Goal: Communication & Community: Answer question/provide support

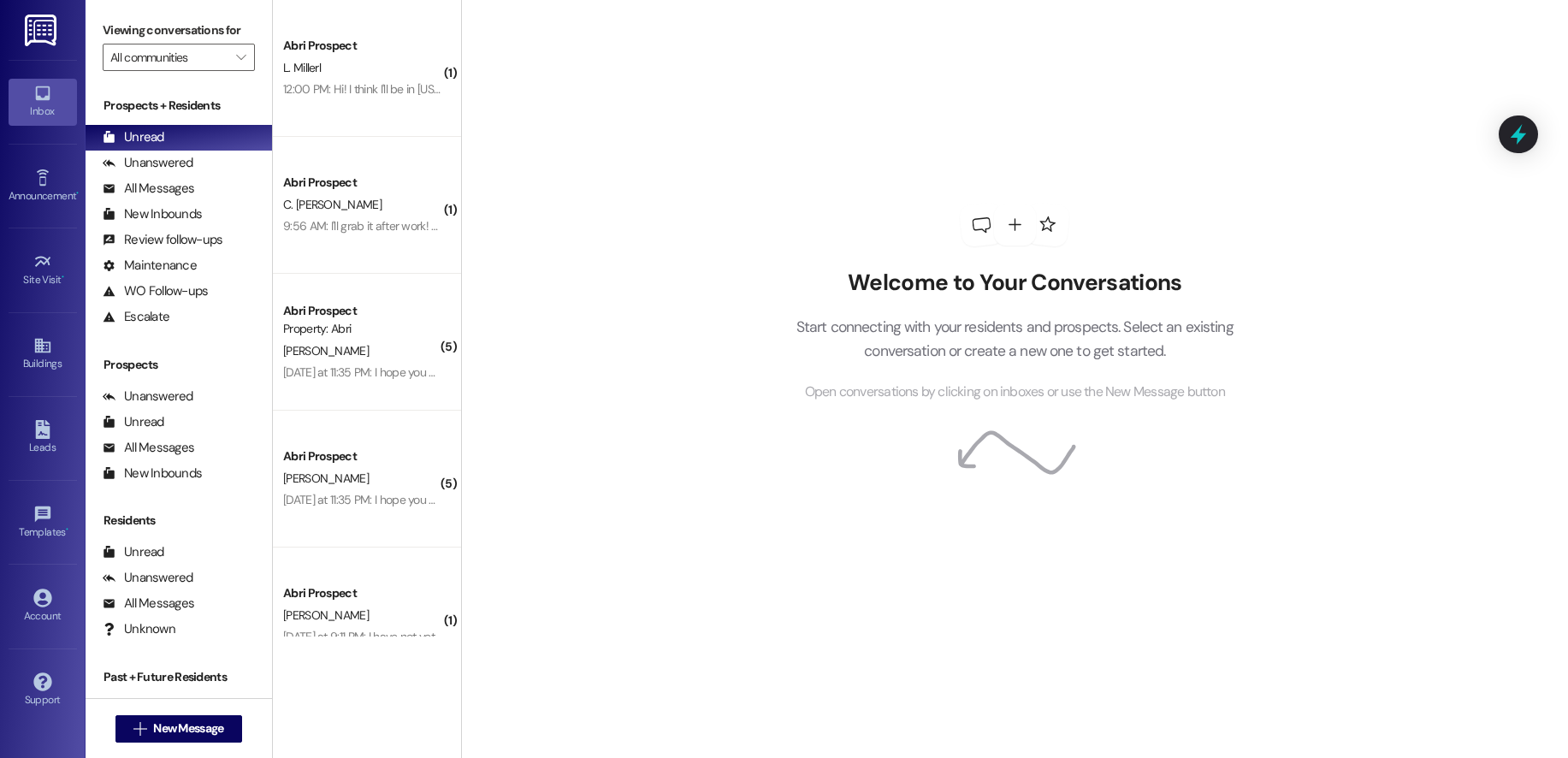
scroll to position [322, 0]
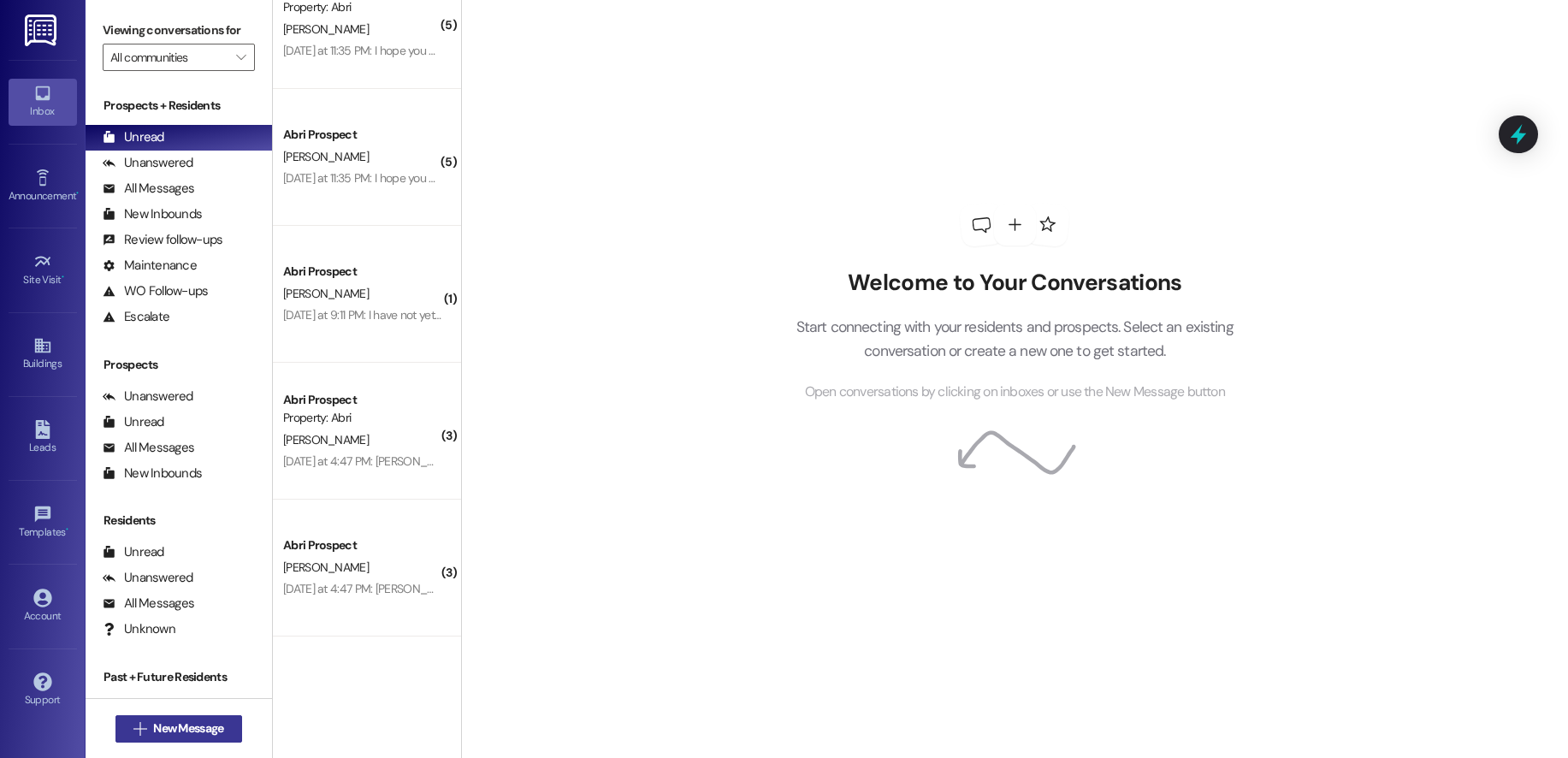
click at [153, 723] on span "New Message" at bounding box center [187, 728] width 70 height 18
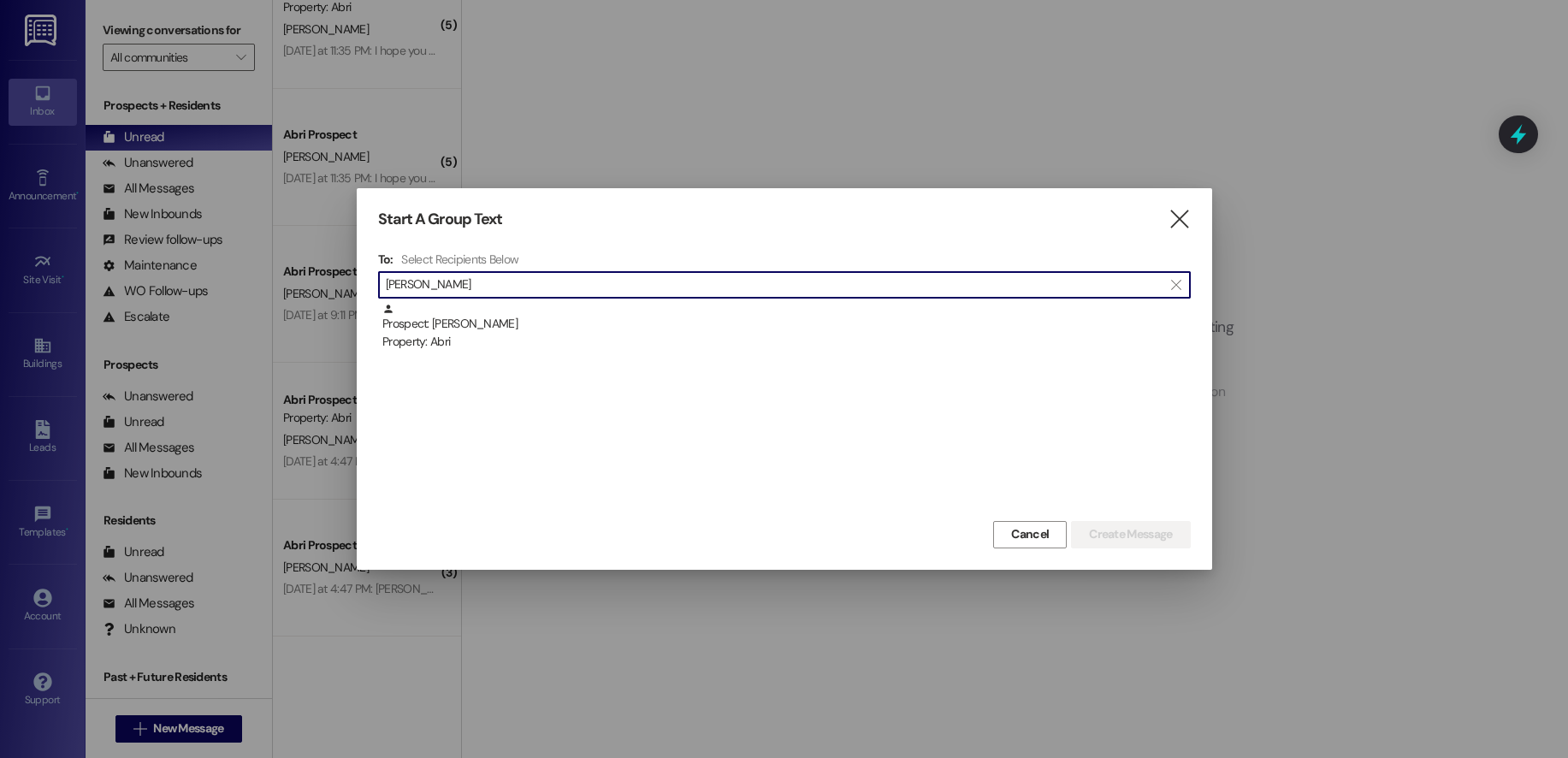
type input "[PERSON_NAME]"
click at [573, 301] on div "To: Select Recipients Below  [PERSON_NAME]  Prospect: [PERSON_NAME] Property:…" at bounding box center [784, 383] width 812 height 265
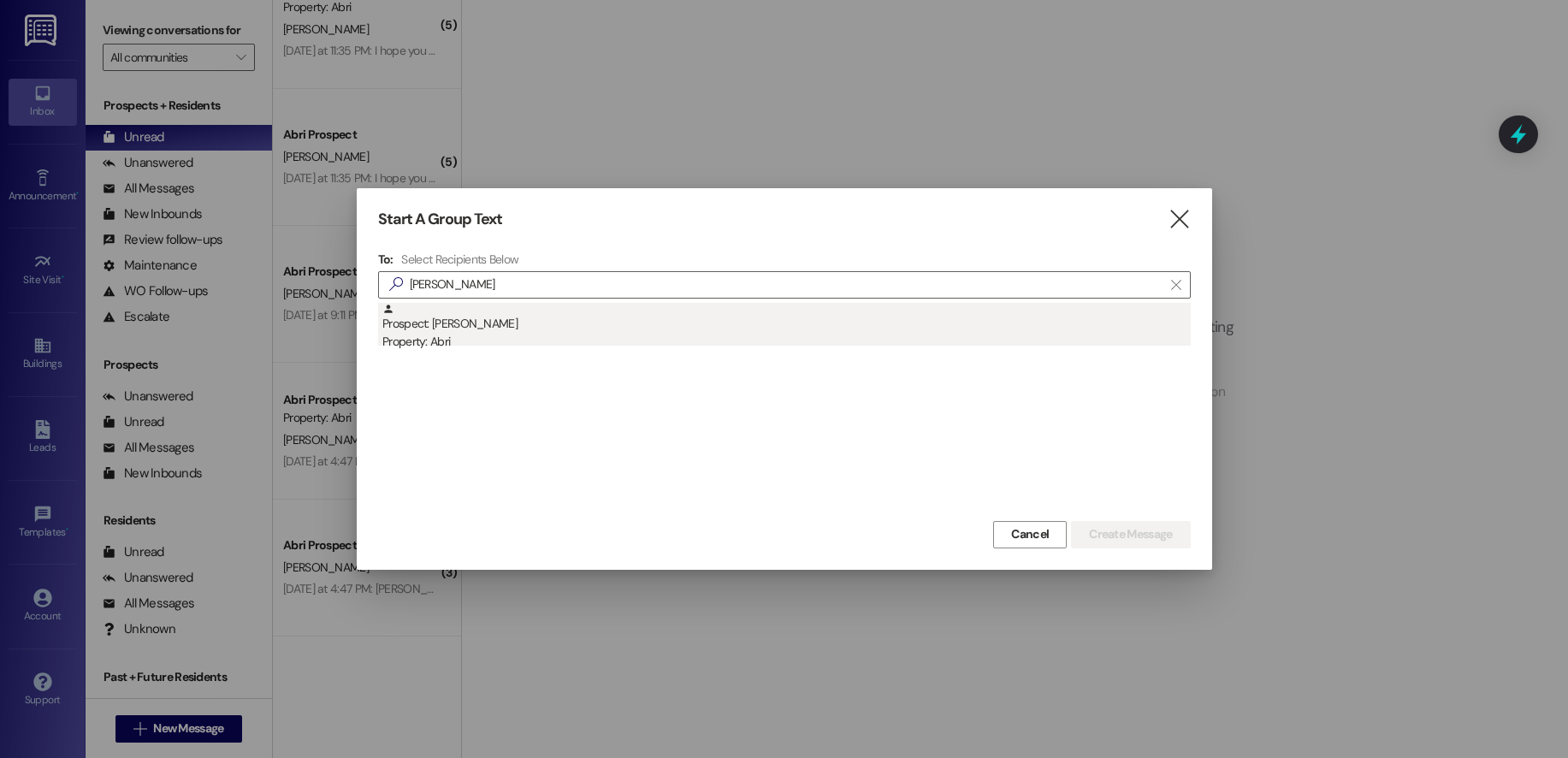
click at [589, 331] on div "Prospect: [PERSON_NAME] Property: Abri" at bounding box center [786, 327] width 809 height 48
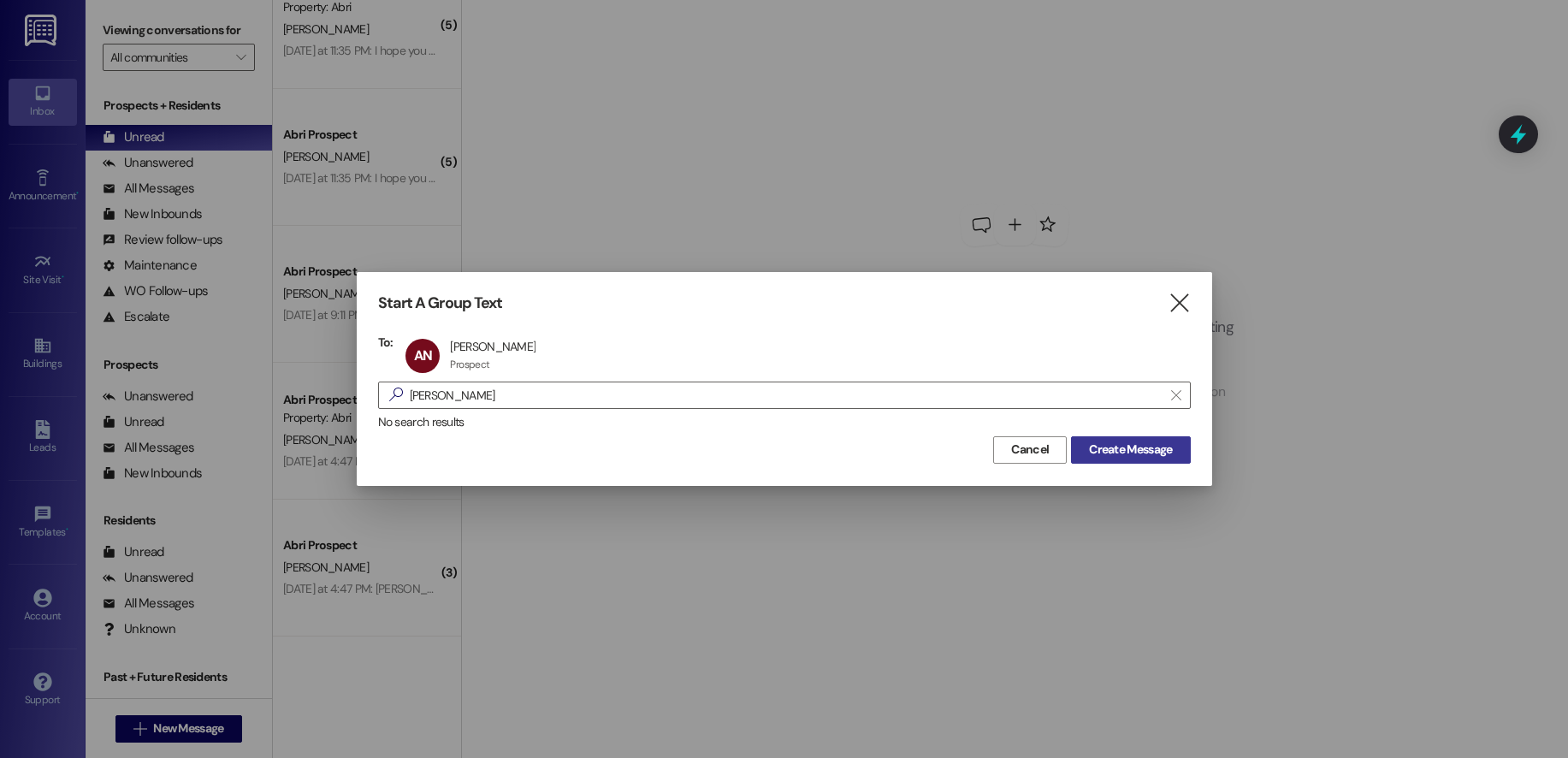
click at [1128, 444] on span "Create Message" at bounding box center [1130, 449] width 83 height 18
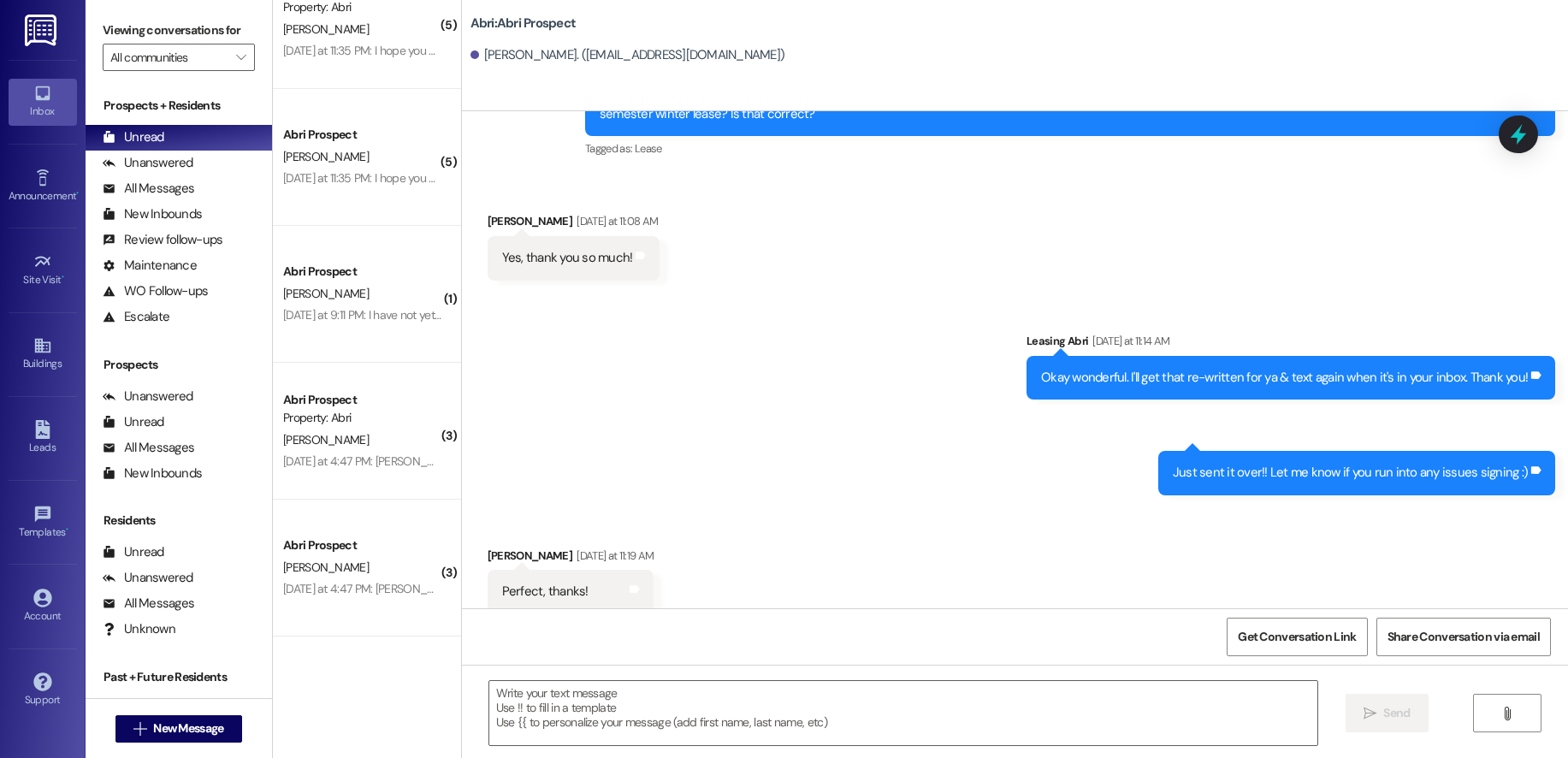
scroll to position [998, 0]
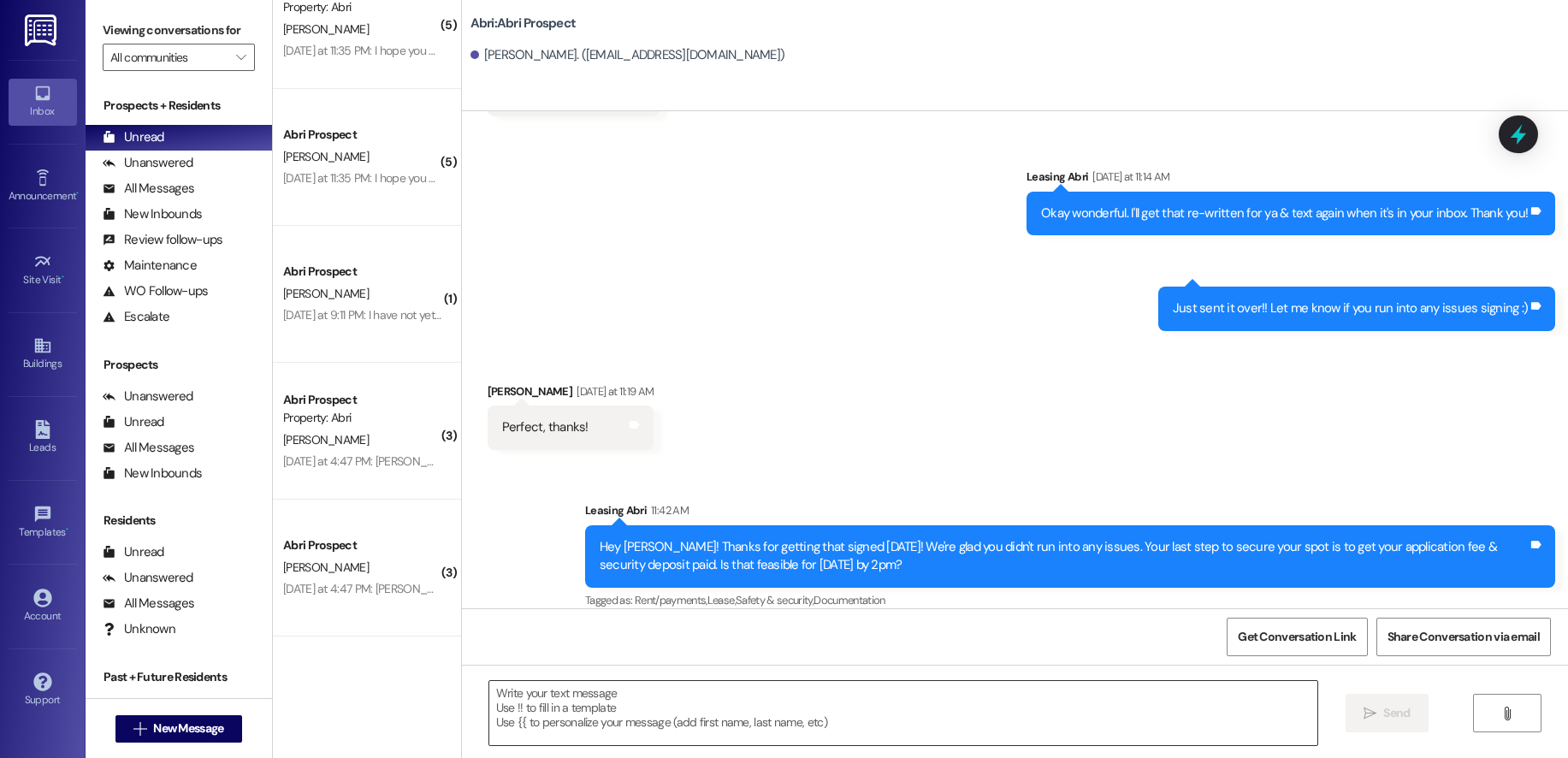
click at [815, 698] on textarea at bounding box center [903, 713] width 828 height 64
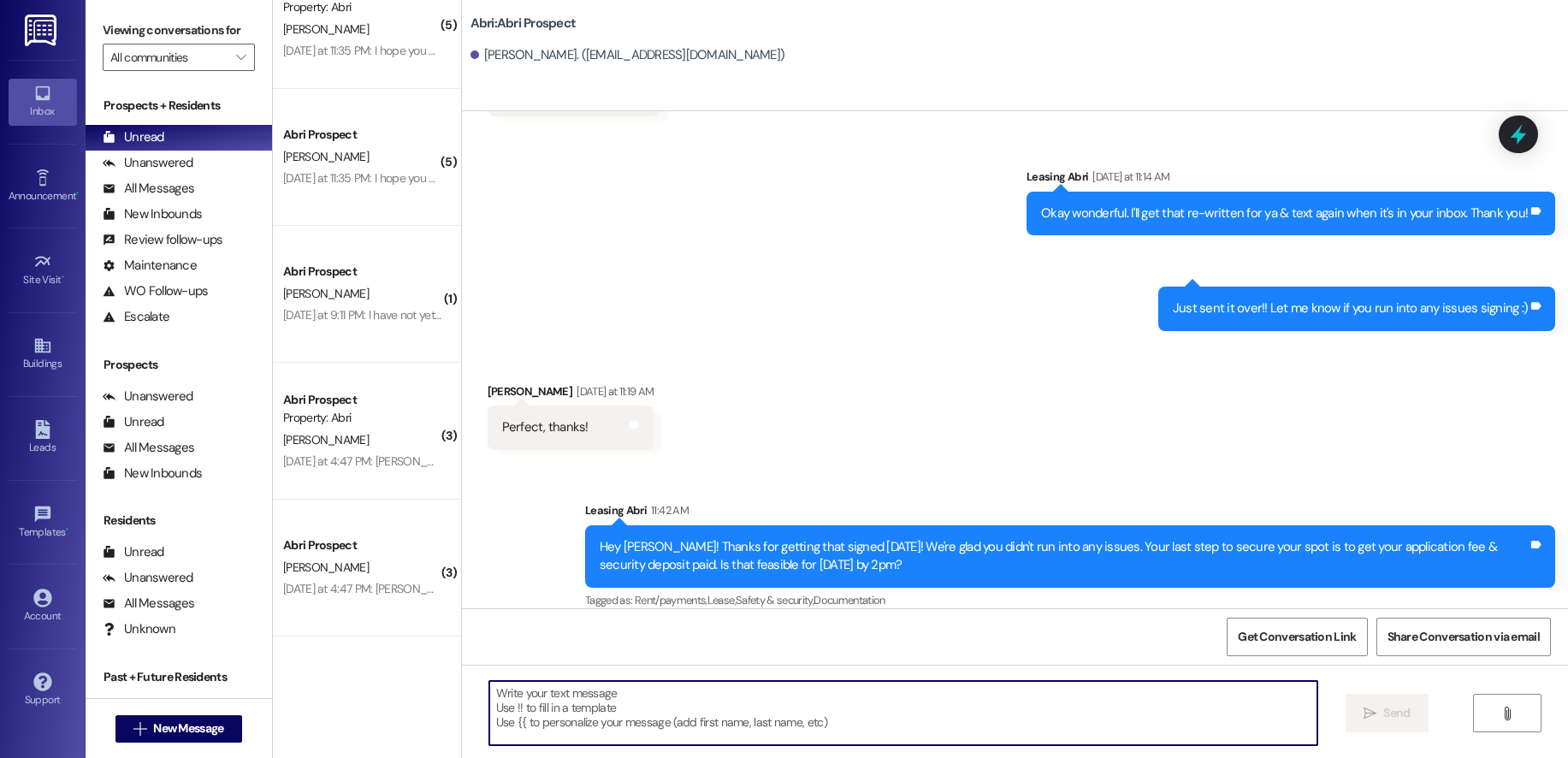
scroll to position [458, 0]
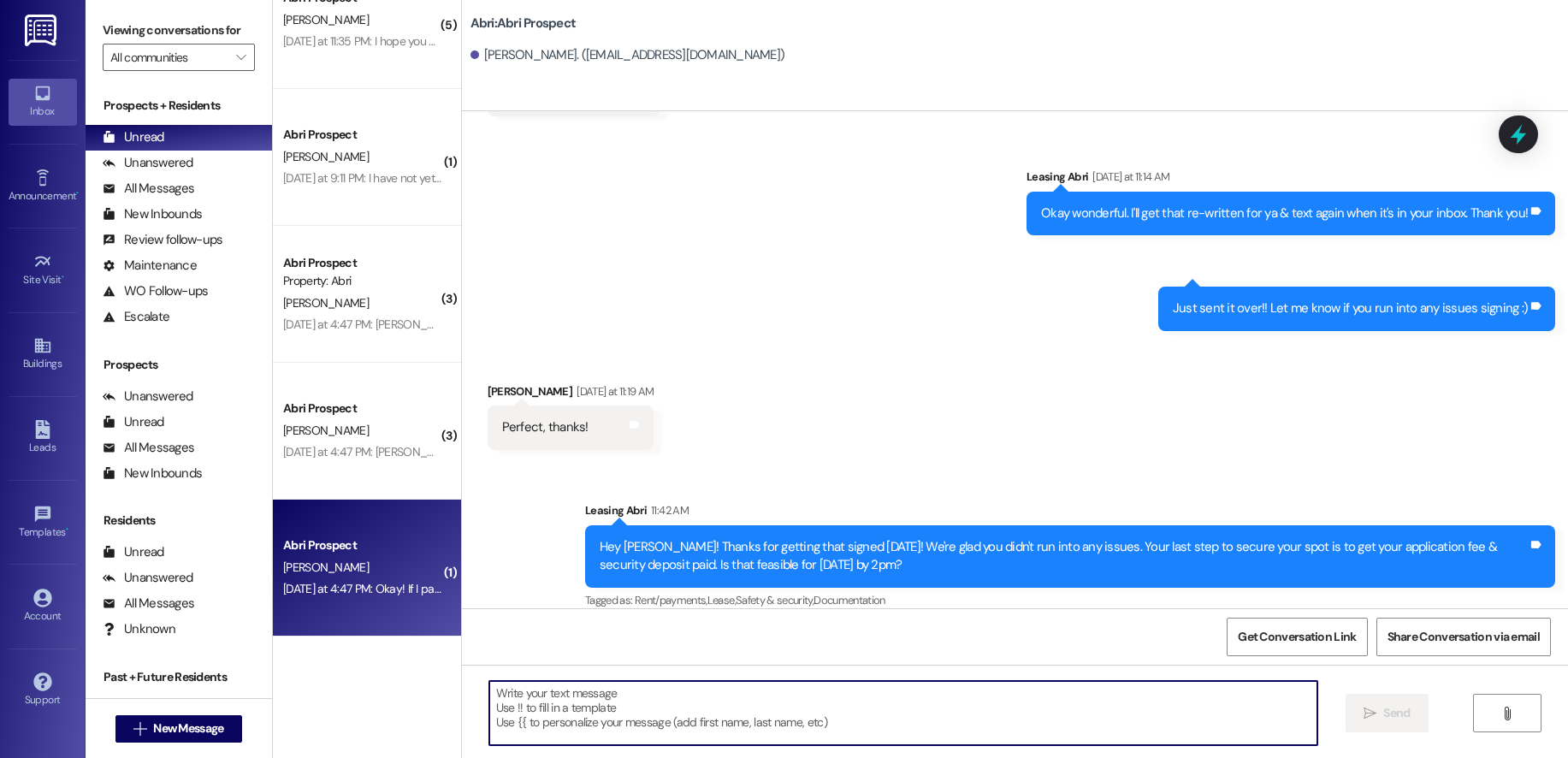
click at [343, 532] on div "Abri Prospect [PERSON_NAME] [DATE] at 4:47 PM: Okay! If I pay that now I wouldn…" at bounding box center [367, 568] width 188 height 137
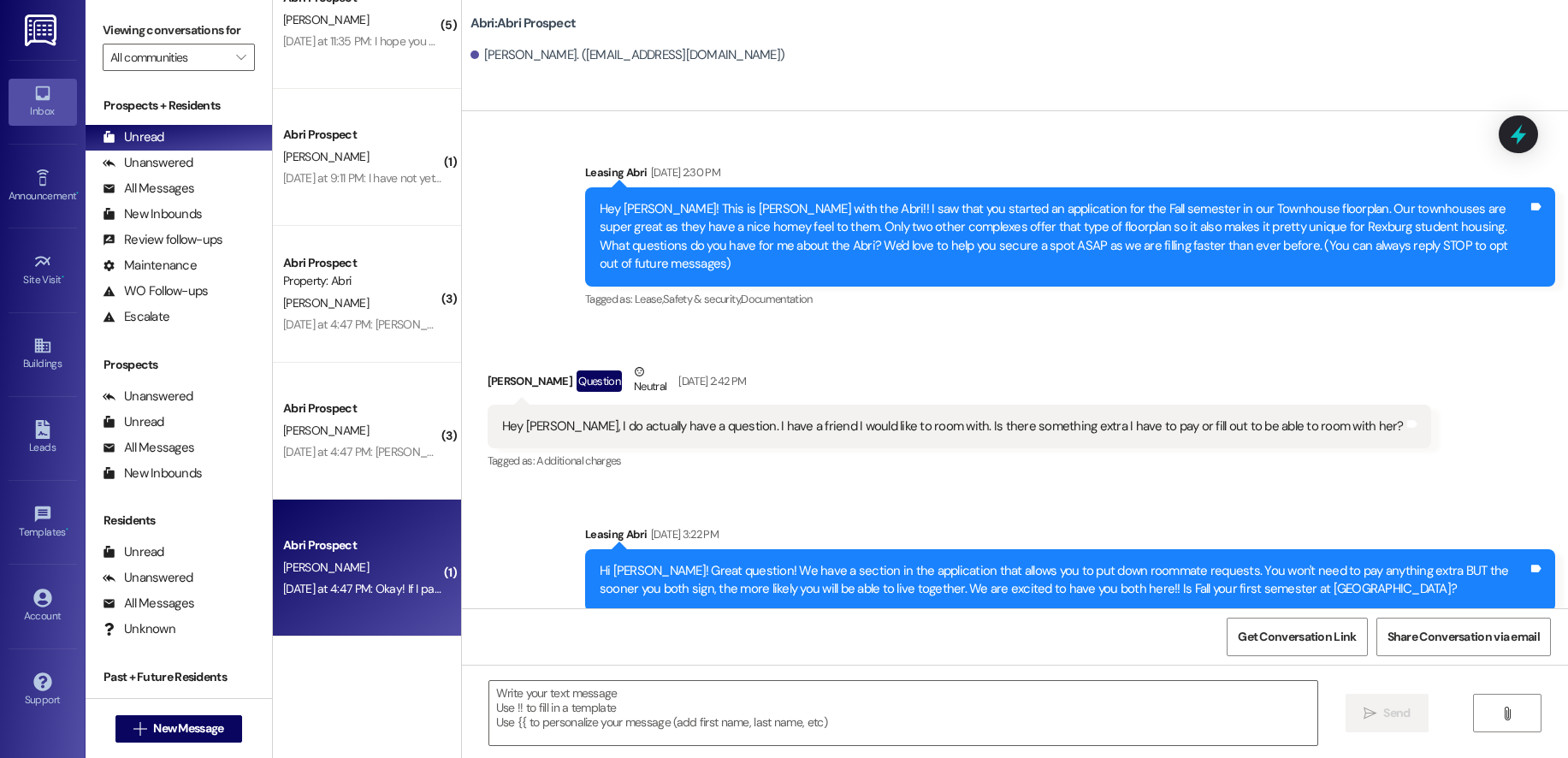
scroll to position [6375, 0]
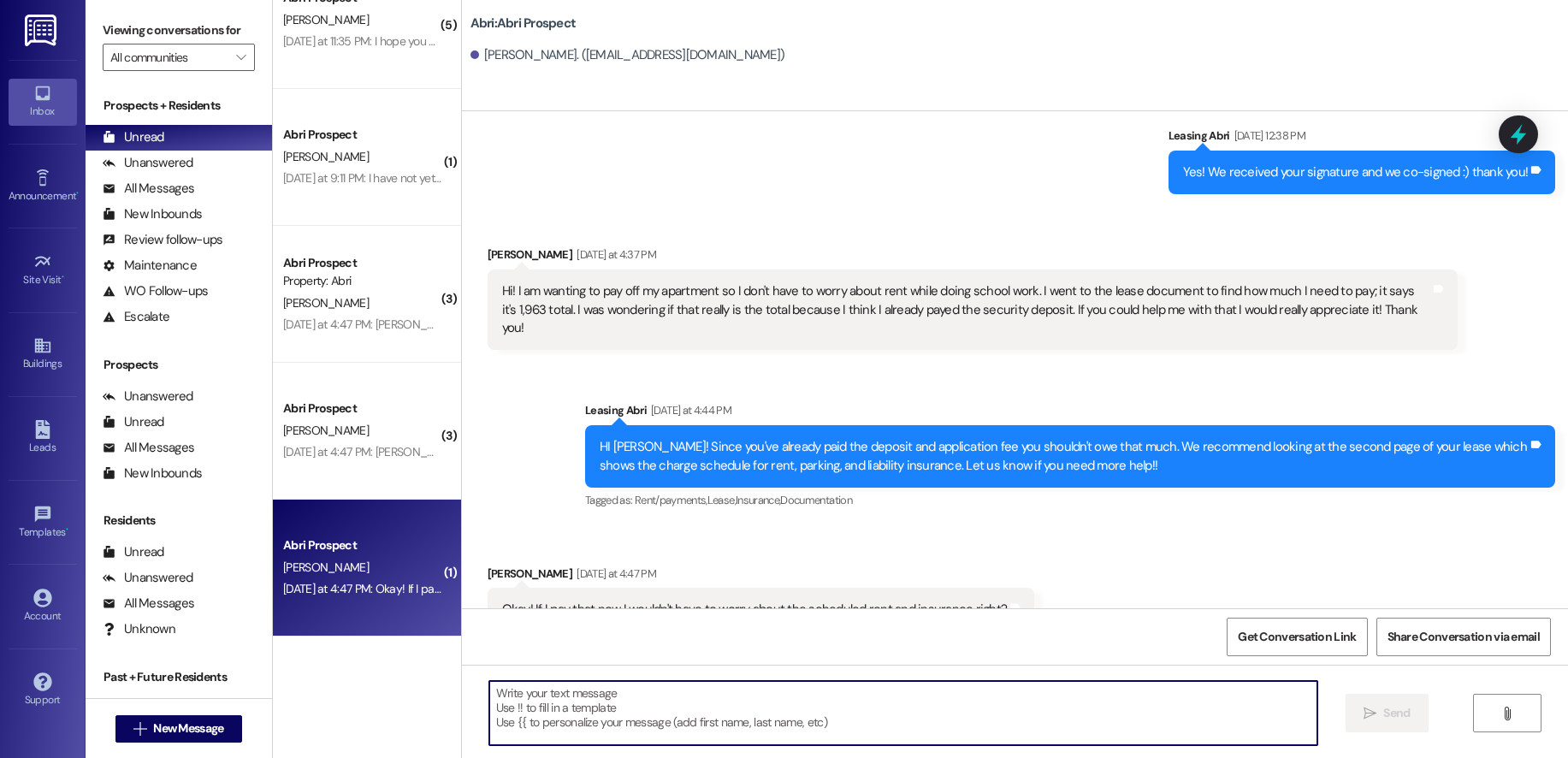
click at [729, 717] on textarea at bounding box center [903, 713] width 828 height 64
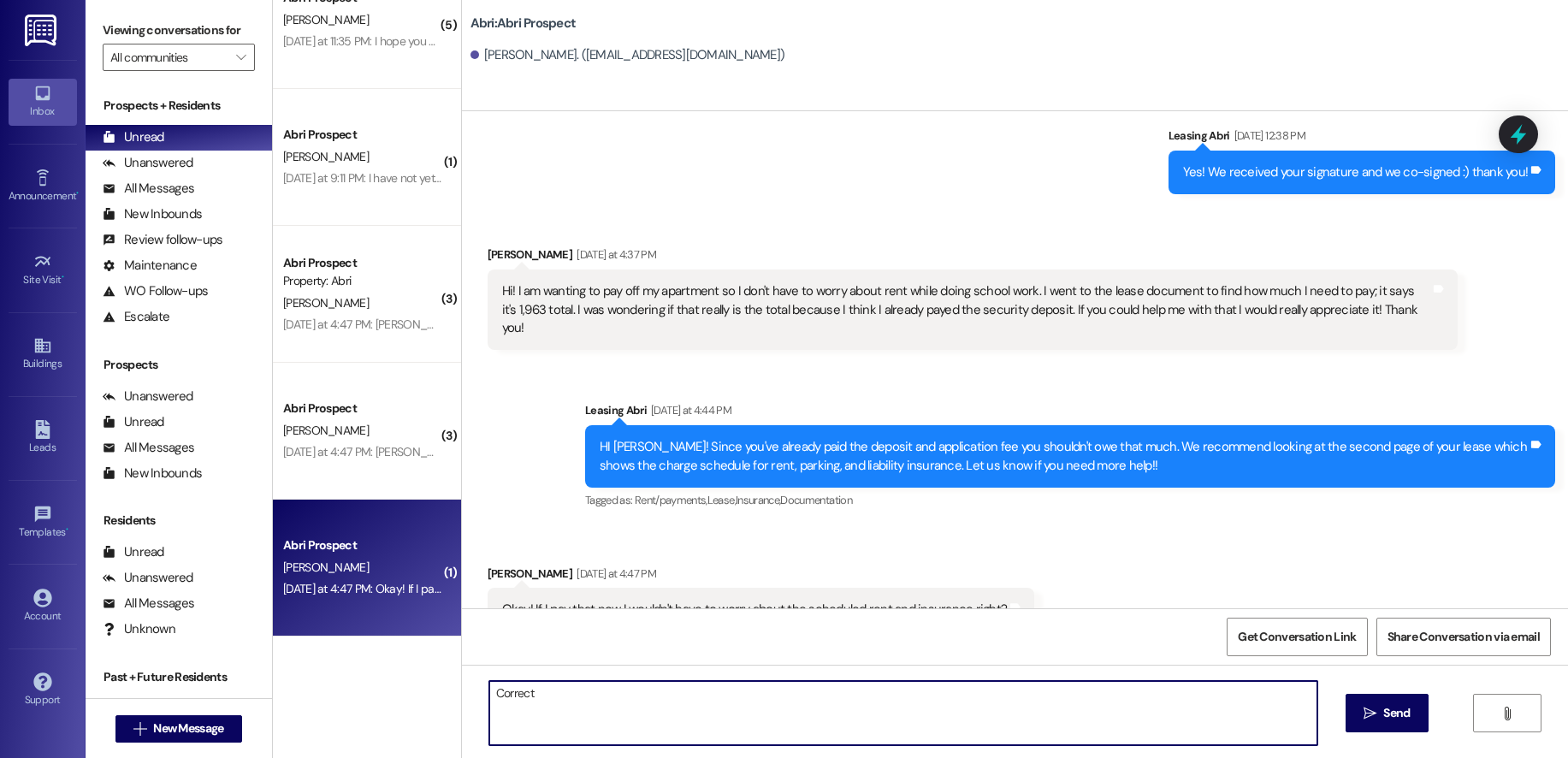
type textarea "Correct!"
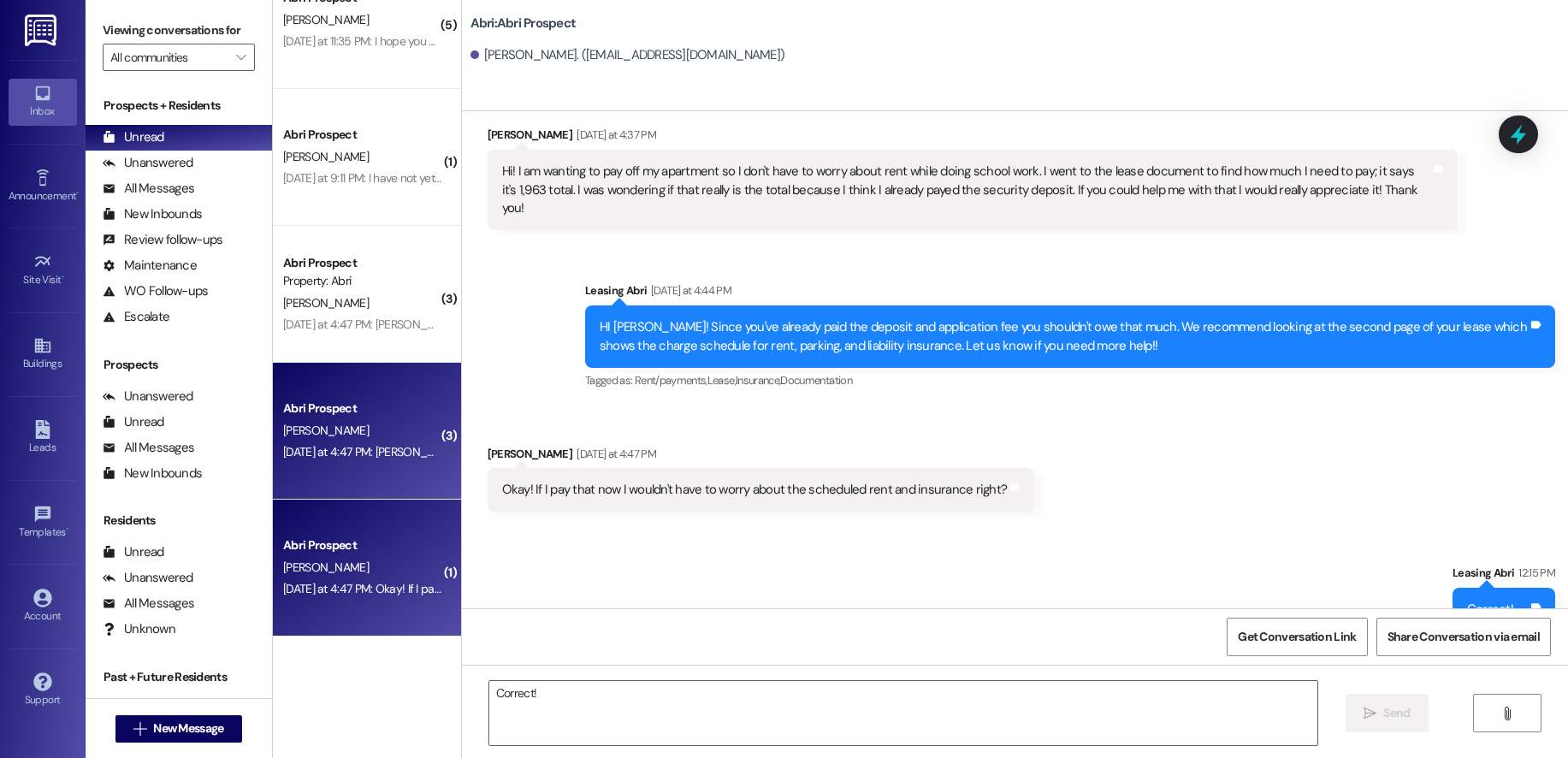
click at [393, 437] on div "[PERSON_NAME]" at bounding box center [362, 431] width 161 height 22
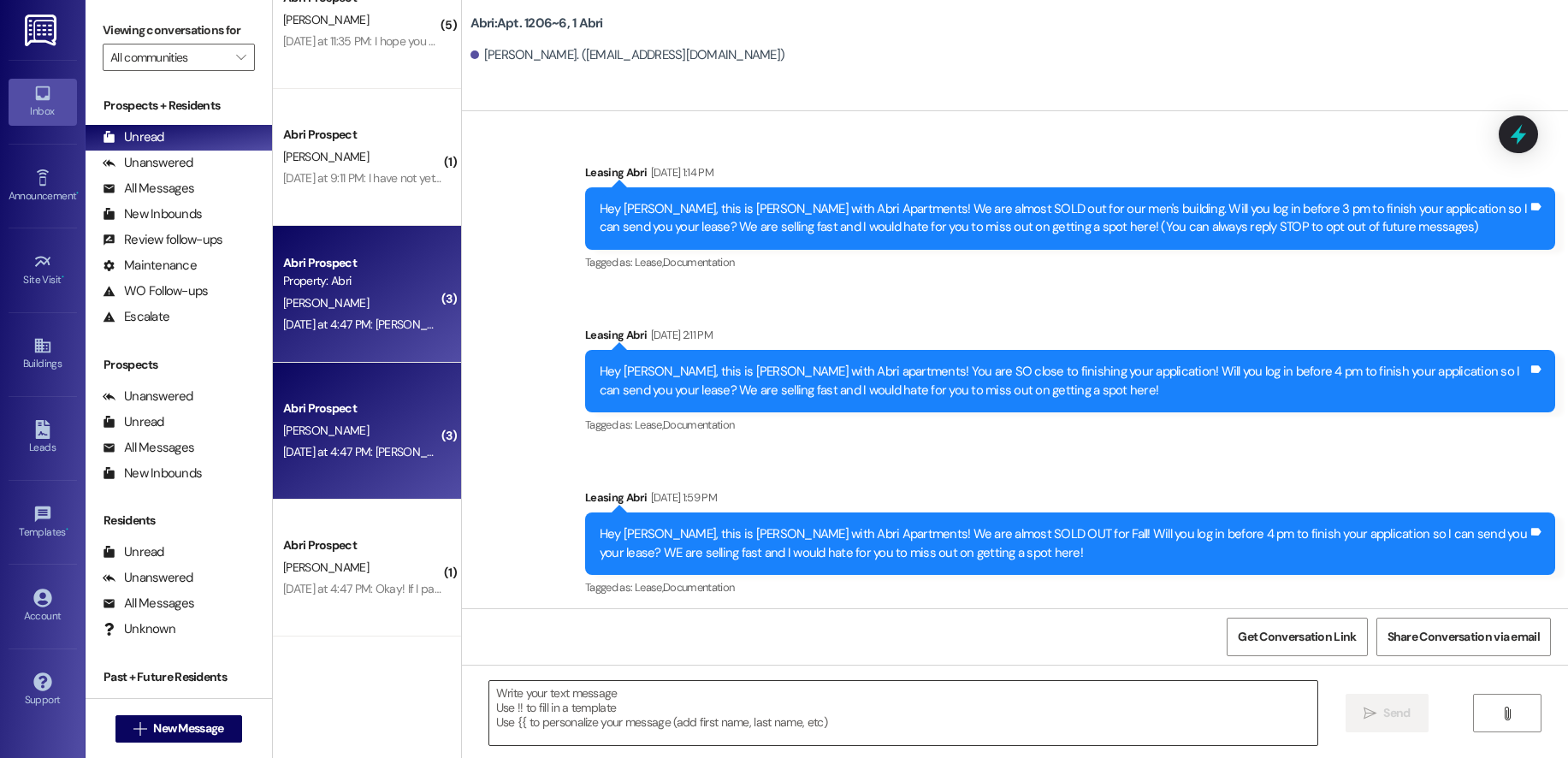
scroll to position [24435, 0]
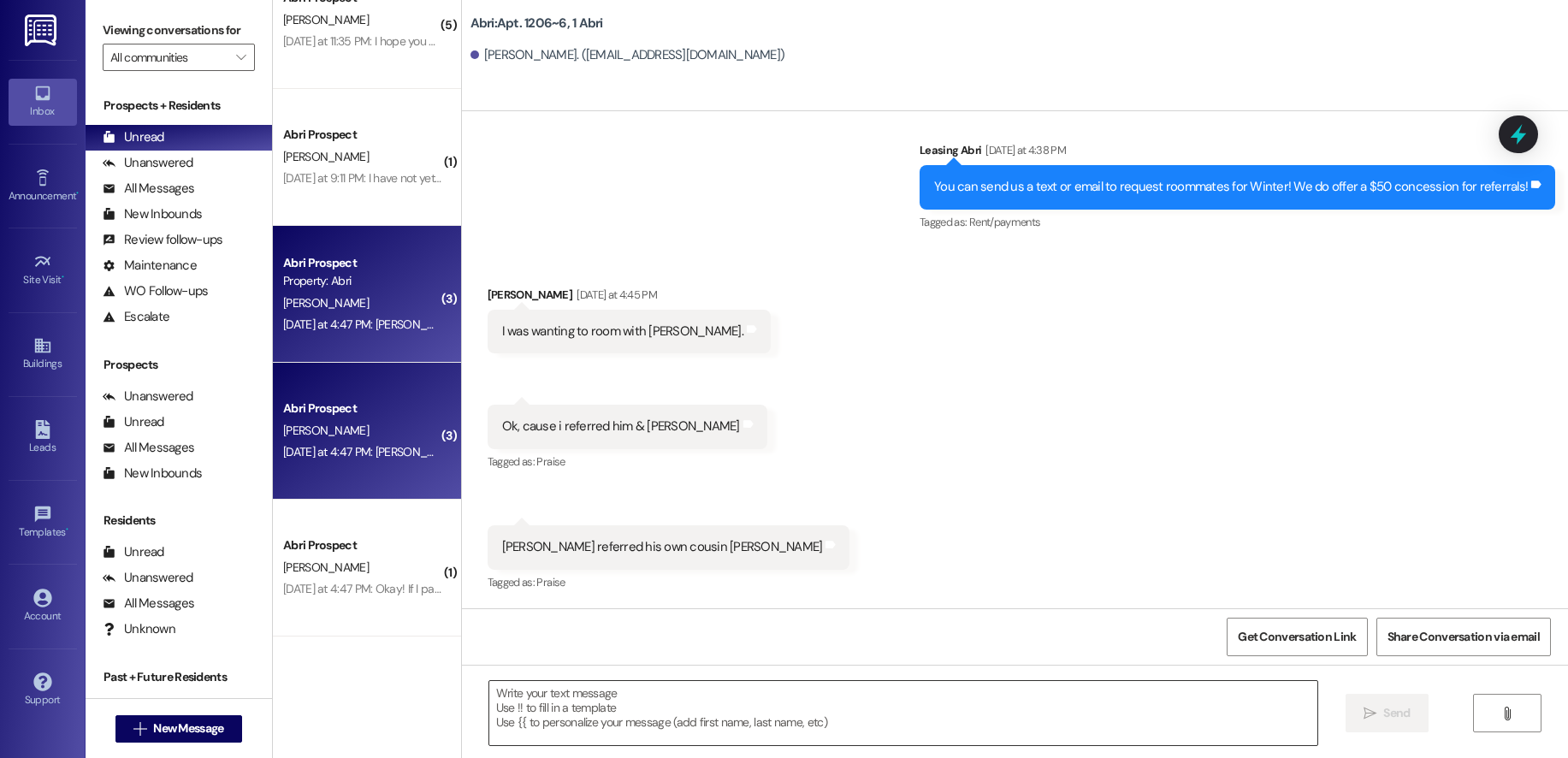
click at [705, 708] on textarea at bounding box center [903, 713] width 828 height 64
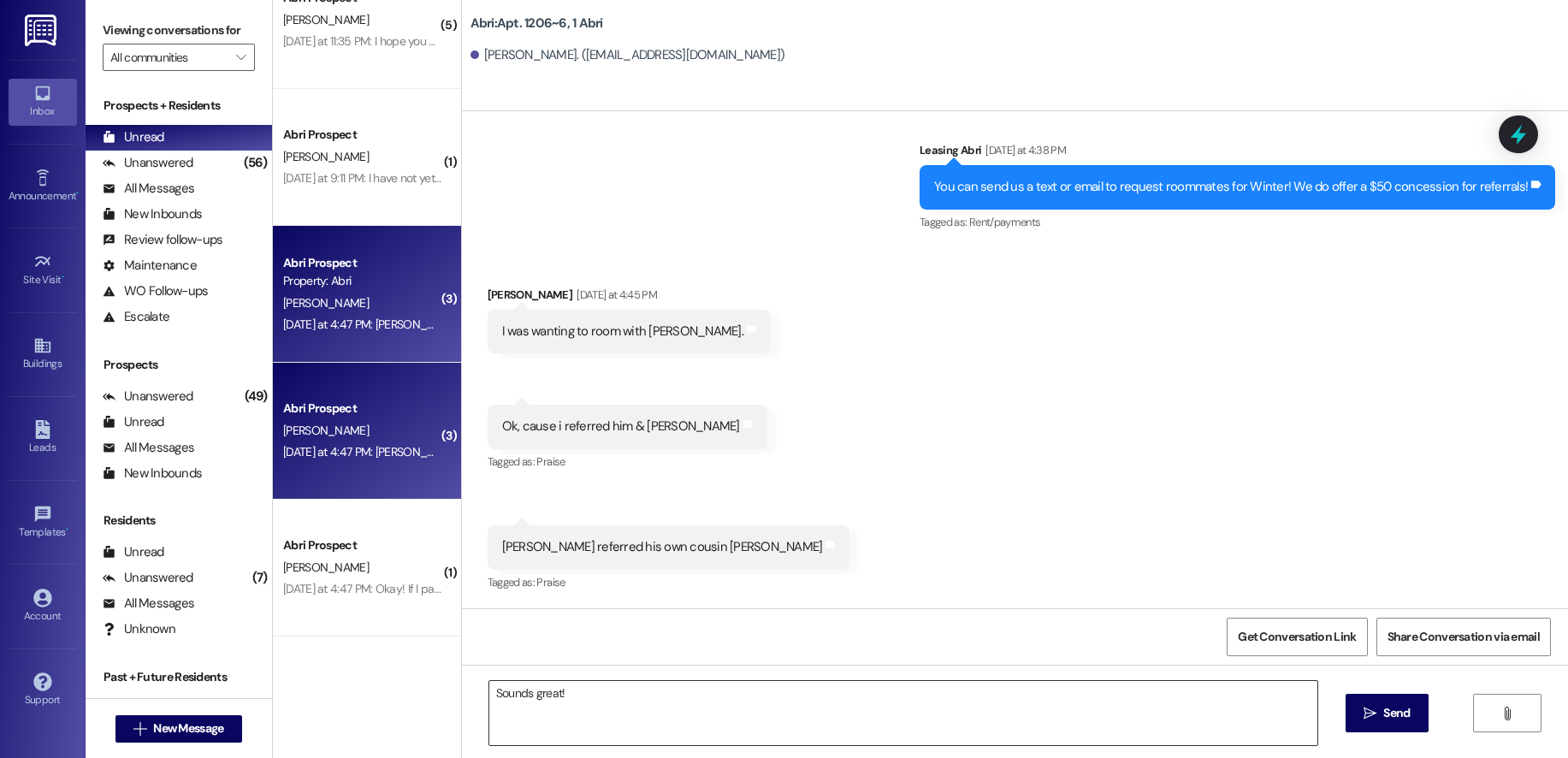
click at [866, 702] on textarea "Sounds great!" at bounding box center [903, 713] width 828 height 64
click at [593, 704] on textarea "Sounds great! [PERSON_NAME]" at bounding box center [903, 713] width 828 height 64
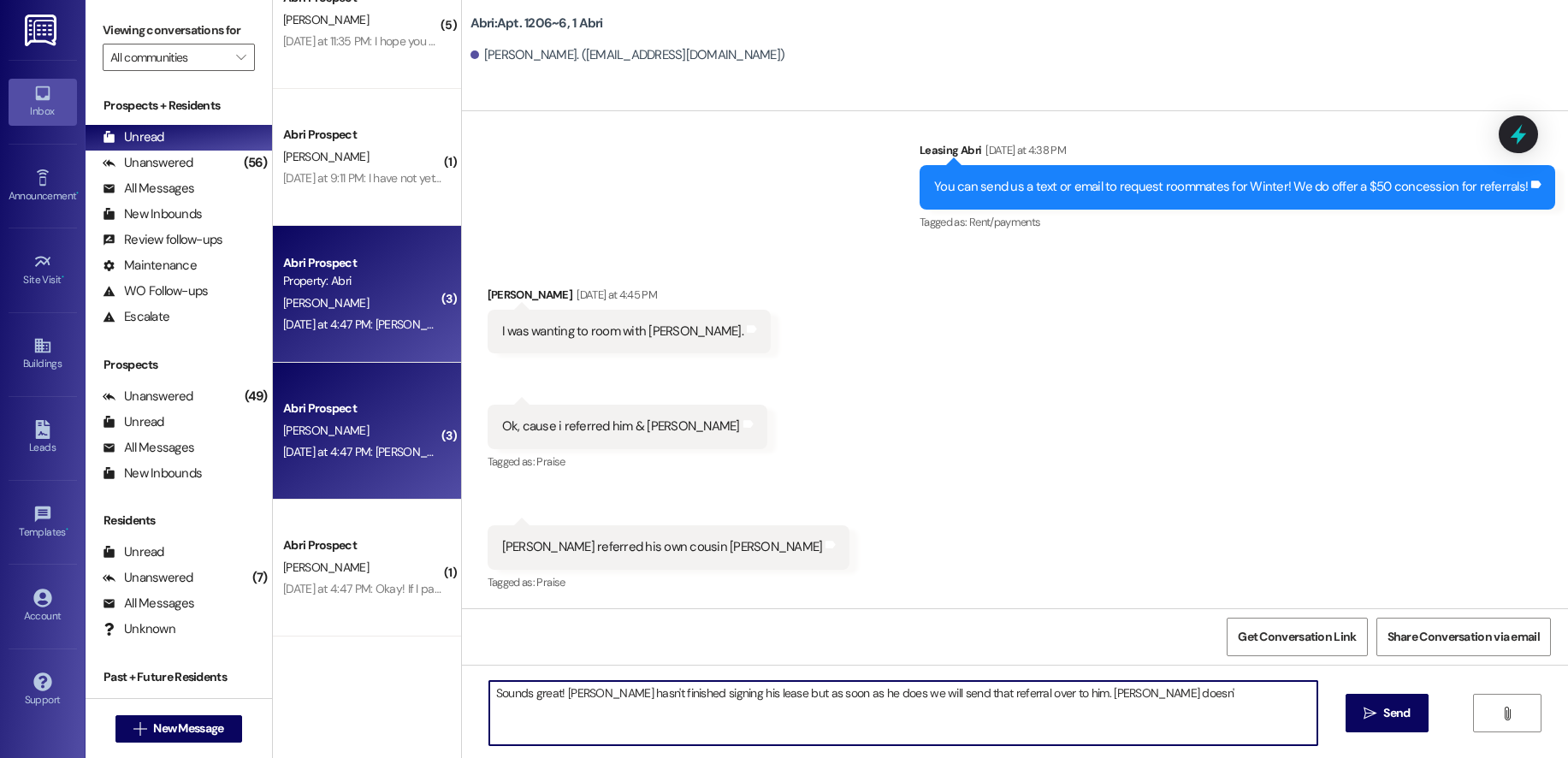
drag, startPoint x: 1164, startPoint y: 692, endPoint x: 1118, endPoint y: 698, distance: 46.4
click at [1118, 698] on textarea "Sounds great! [PERSON_NAME] hasn't finished signing his lease but as soon as he…" at bounding box center [903, 713] width 828 height 64
type textarea "Sounds great! [PERSON_NAME] hasn't finished signing his lease but as soon as he…"
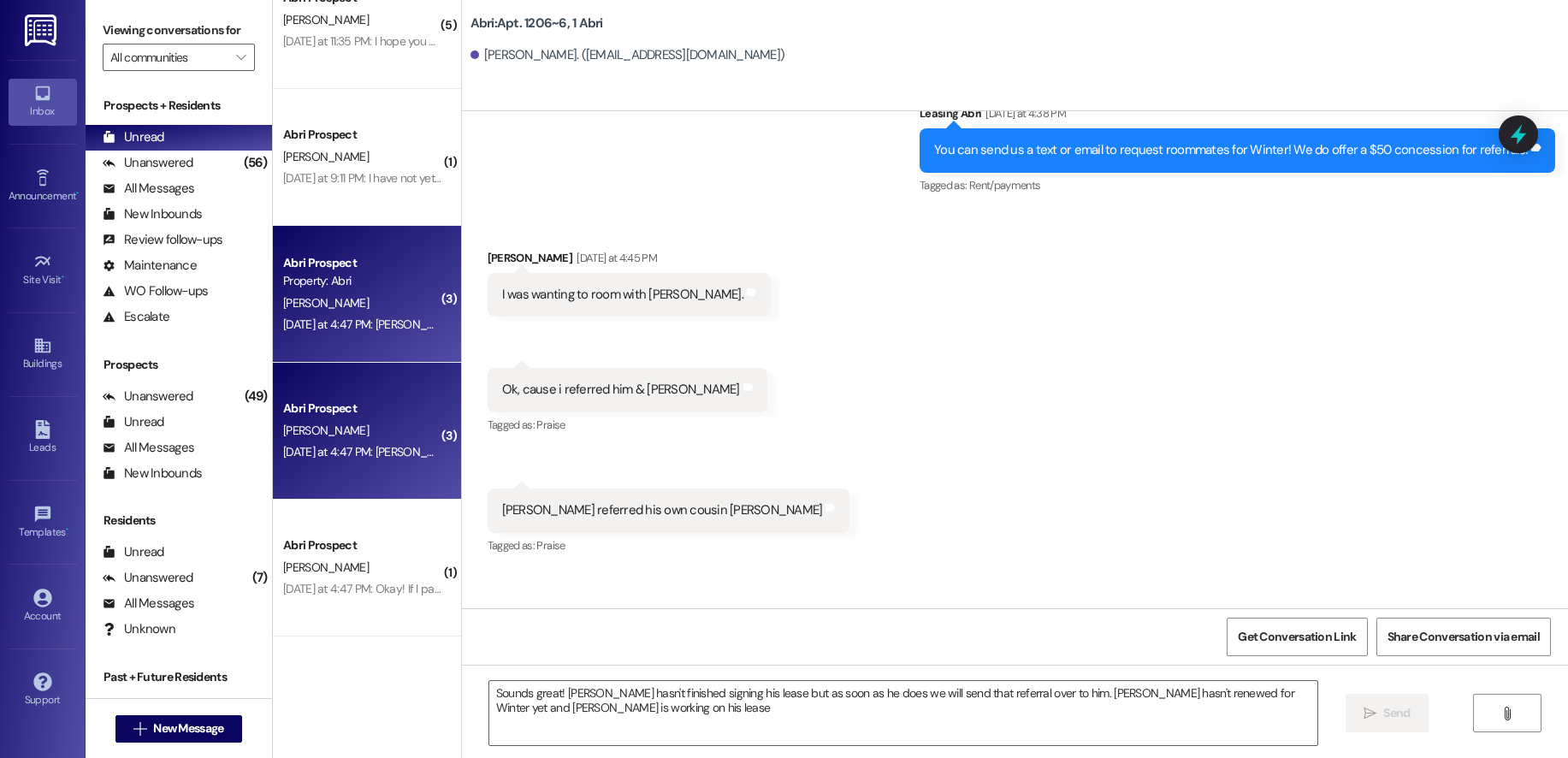
scroll to position [24434, 0]
